Goal: Transaction & Acquisition: Purchase product/service

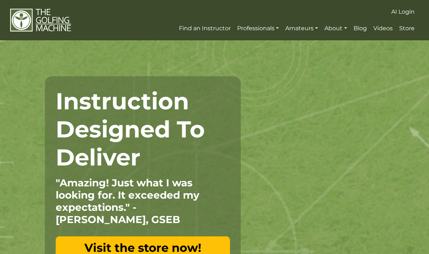
click at [406, 47] on section "Instruction Designed To Deliver "Amazing! Just what I was looking for. It excee…" at bounding box center [214, 172] width 429 height 265
click at [411, 29] on span "Store" at bounding box center [407, 28] width 15 height 7
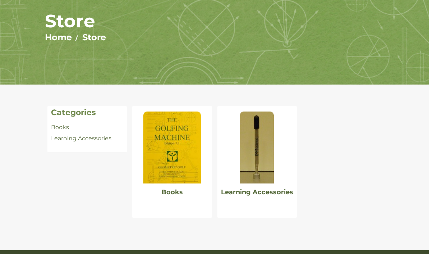
scroll to position [73, 0]
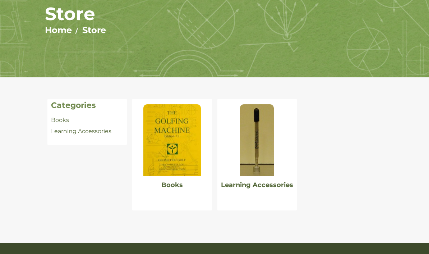
click at [167, 175] on img at bounding box center [173, 140] width 58 height 72
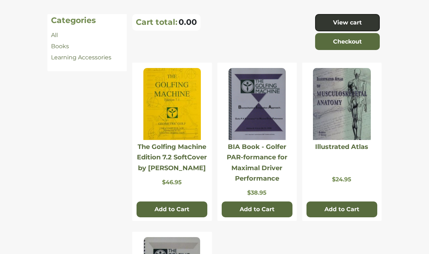
scroll to position [159, 0]
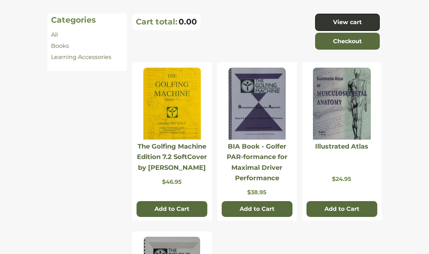
click at [181, 125] on img at bounding box center [173, 104] width 58 height 72
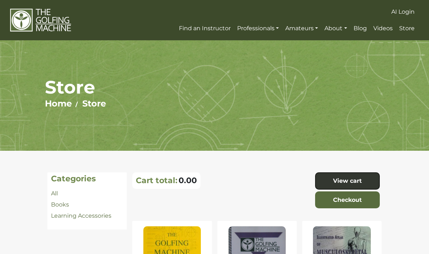
scroll to position [266, 0]
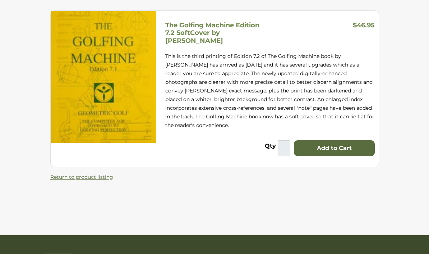
scroll to position [96, 0]
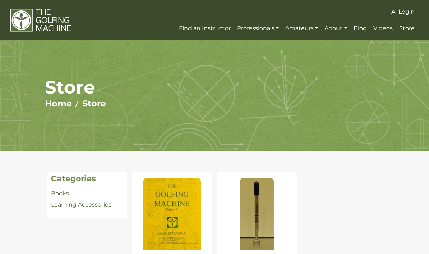
scroll to position [99, 0]
